Goal: Task Accomplishment & Management: Use online tool/utility

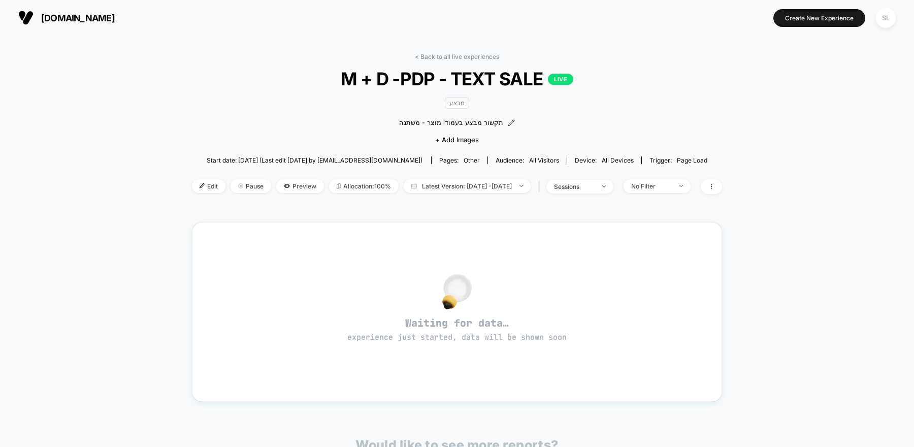
click at [192, 177] on div "< Back to all live experiences M + D -PDP - TEXT SALE LIVE מבצע תקשור מבצע בעמו…" at bounding box center [457, 130] width 530 height 154
click at [192, 181] on span "Edit" at bounding box center [209, 186] width 34 height 14
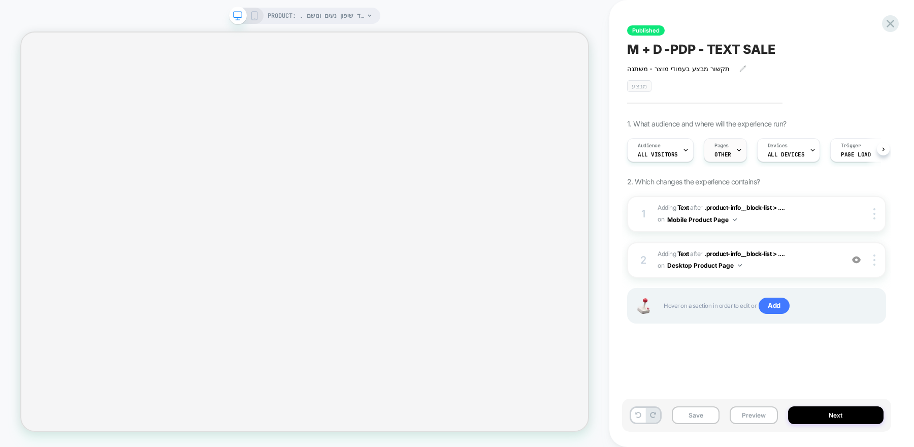
scroll to position [0, 1]
click at [727, 154] on div "Pages OTHER" at bounding box center [722, 150] width 37 height 23
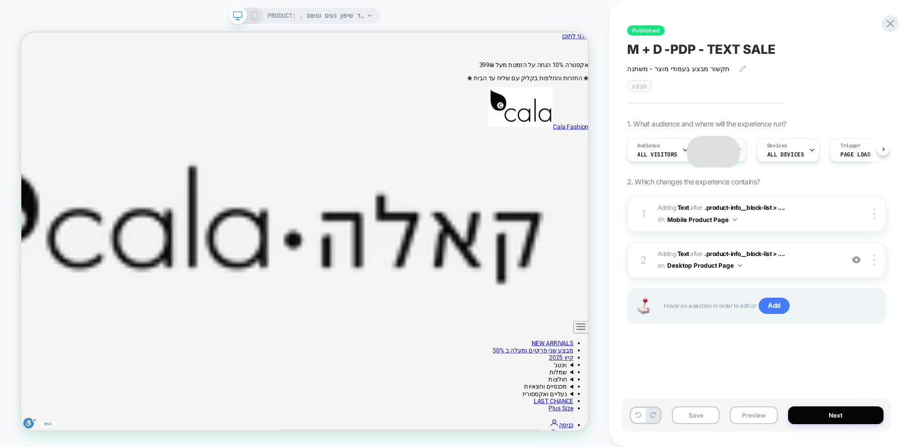
scroll to position [0, 0]
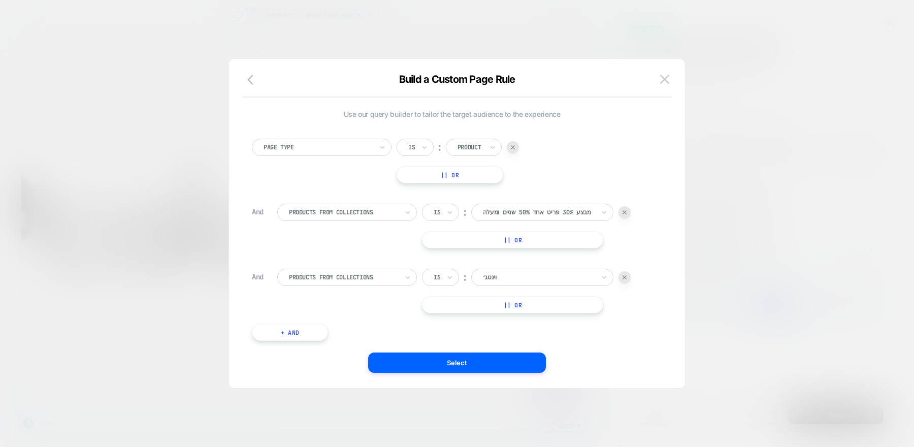
click at [459, 176] on button "|| Or" at bounding box center [449, 174] width 107 height 17
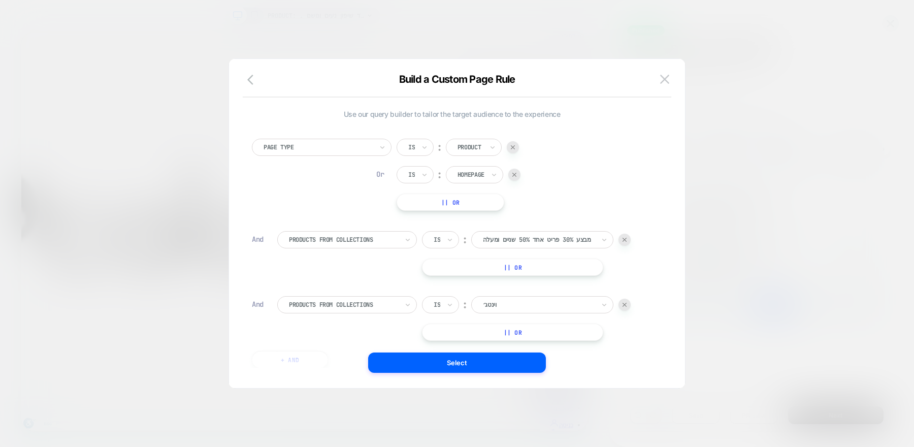
click at [514, 175] on img at bounding box center [514, 175] width 4 height 4
